Goal: Check status: Check status

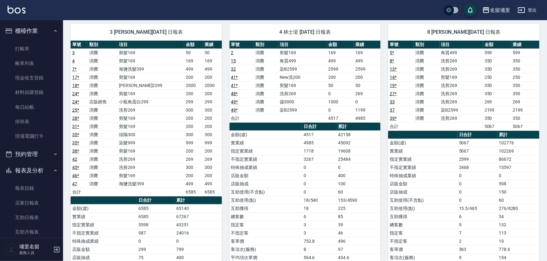
scroll to position [129, 0]
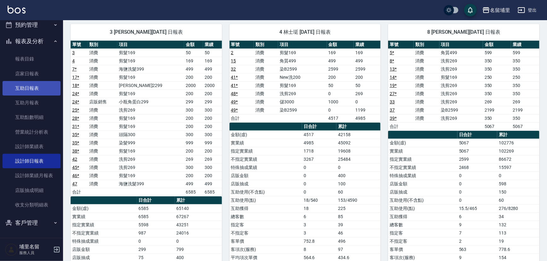
click at [34, 84] on link "互助日報表" at bounding box center [32, 88] width 58 height 15
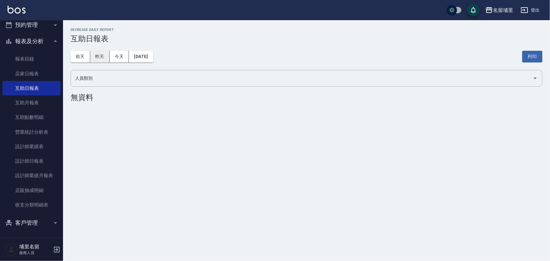
click at [99, 61] on button "昨天" at bounding box center [100, 57] width 20 height 12
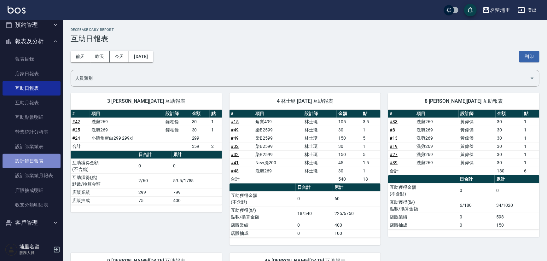
click at [53, 160] on link "設計師日報表" at bounding box center [32, 161] width 58 height 15
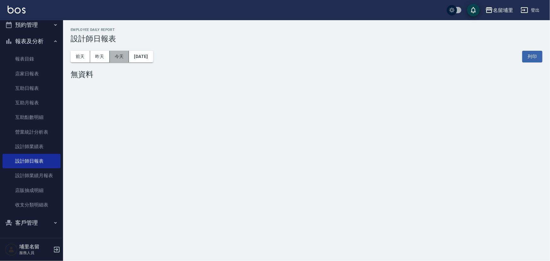
click at [110, 54] on button "今天" at bounding box center [120, 57] width 20 height 12
click at [105, 61] on button "昨天" at bounding box center [100, 57] width 20 height 12
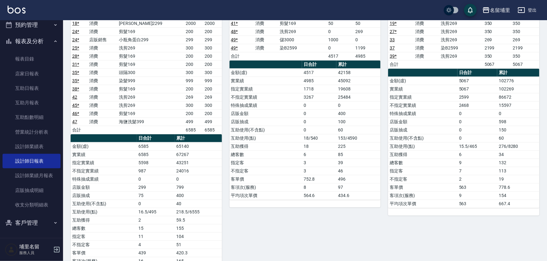
scroll to position [143, 0]
